Goal: Check status: Check status

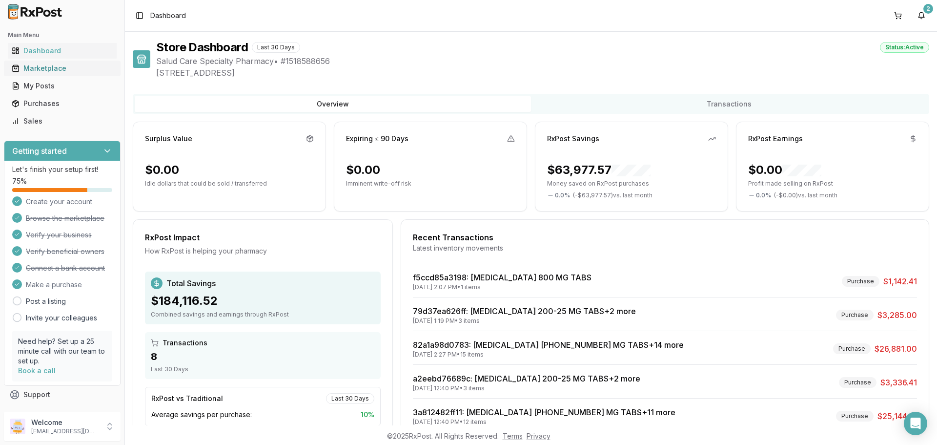
click at [67, 68] on div "Marketplace" at bounding box center [62, 68] width 101 height 10
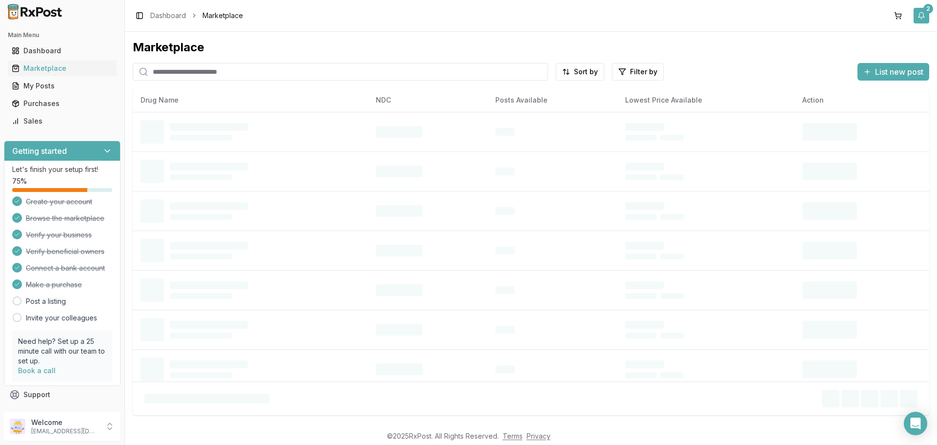
click at [923, 13] on button "2" at bounding box center [921, 16] width 16 height 16
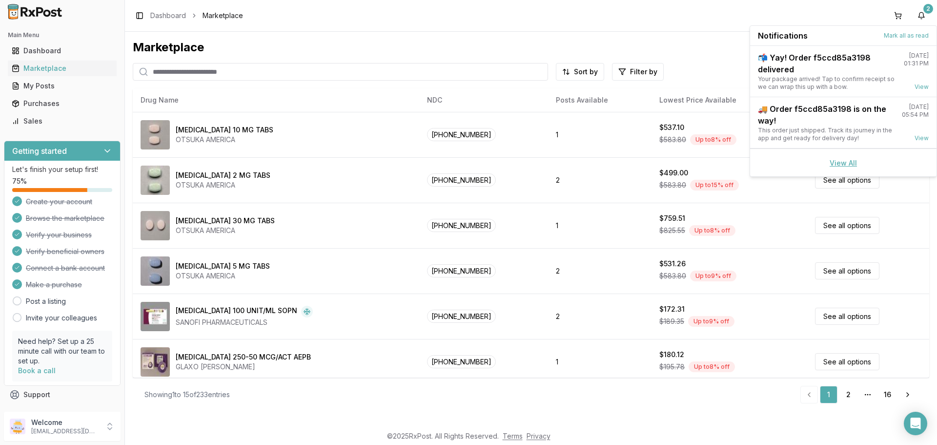
click at [841, 165] on link "View All" at bounding box center [843, 163] width 27 height 8
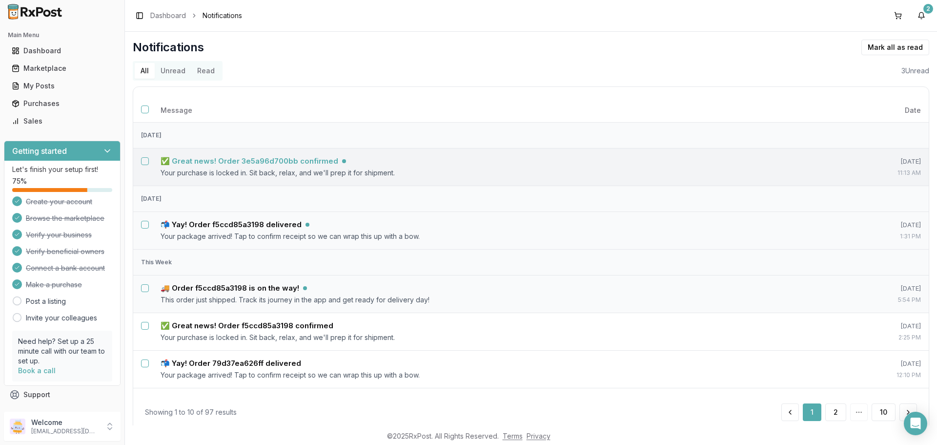
click at [431, 164] on div "✅ Great news! Order 3e5a96d700bb confirmed" at bounding box center [492, 161] width 662 height 10
click at [325, 159] on h5 "✅ Great news! Order 3e5a96d700bb confirmed" at bounding box center [250, 161] width 178 height 10
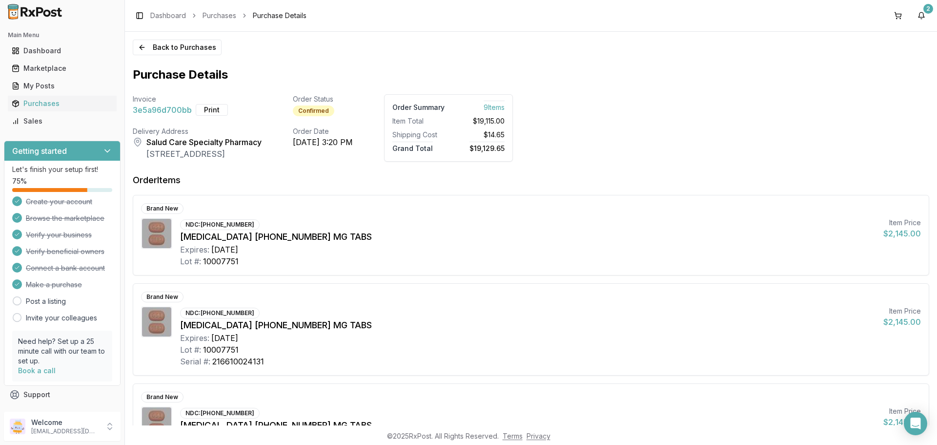
click at [145, 161] on div "Delivery Address Salud Care Specialty Pharmacy [STREET_ADDRESS]" at bounding box center [197, 144] width 129 height 36
click at [143, 49] on button "Back to Purchases" at bounding box center [177, 48] width 89 height 16
